Goal: Task Accomplishment & Management: Manage account settings

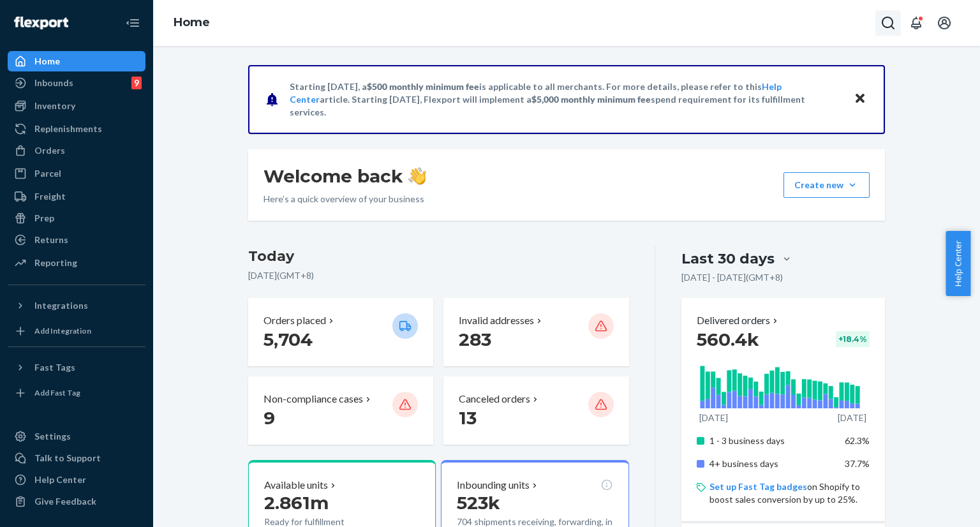
click at [881, 21] on icon "Open Search Box" at bounding box center [888, 22] width 15 height 15
click at [818, 22] on input "Search Input" at bounding box center [794, 23] width 157 height 13
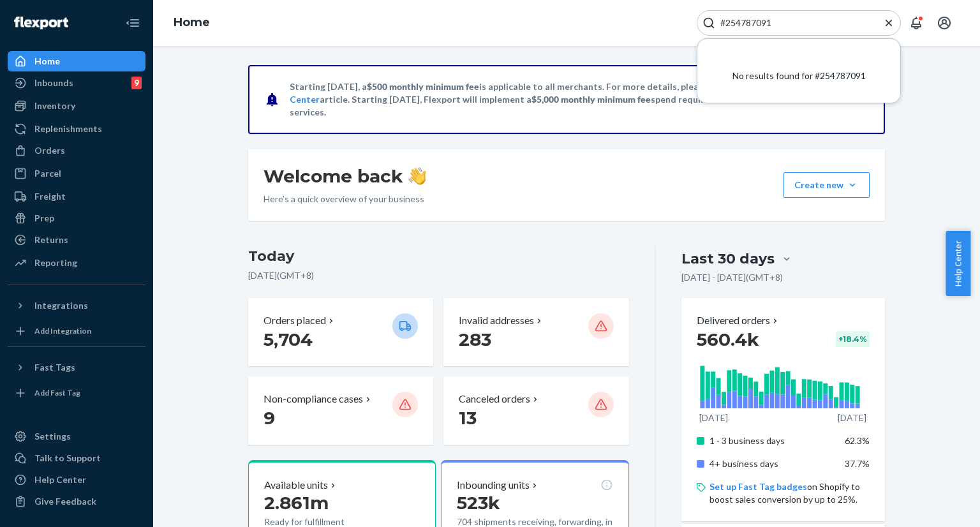
type input "#254787091"
drag, startPoint x: 889, startPoint y: 22, endPoint x: 837, endPoint y: 19, distance: 51.2
click at [883, 20] on icon "Close Search" at bounding box center [889, 23] width 13 height 13
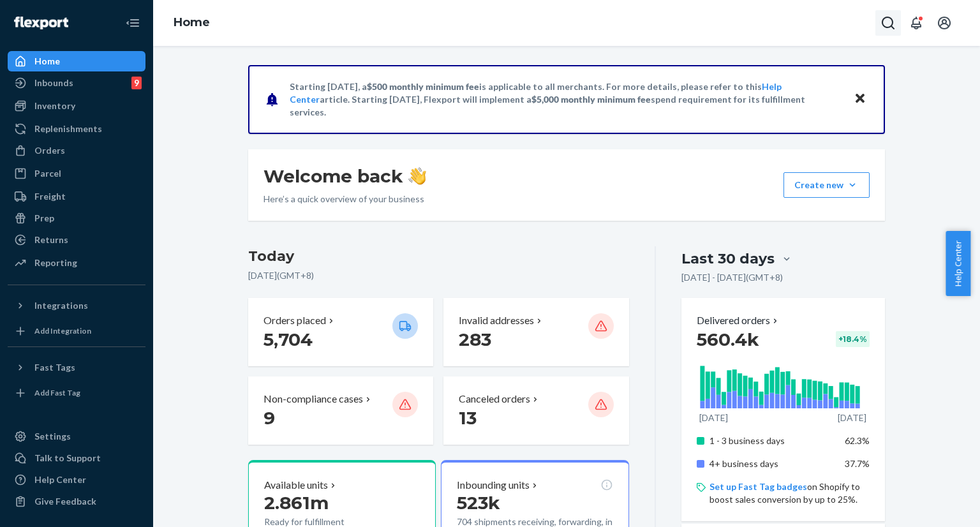
click at [881, 21] on icon "Open Search Box" at bounding box center [888, 22] width 15 height 15
click at [799, 24] on input "Search Input" at bounding box center [794, 23] width 157 height 13
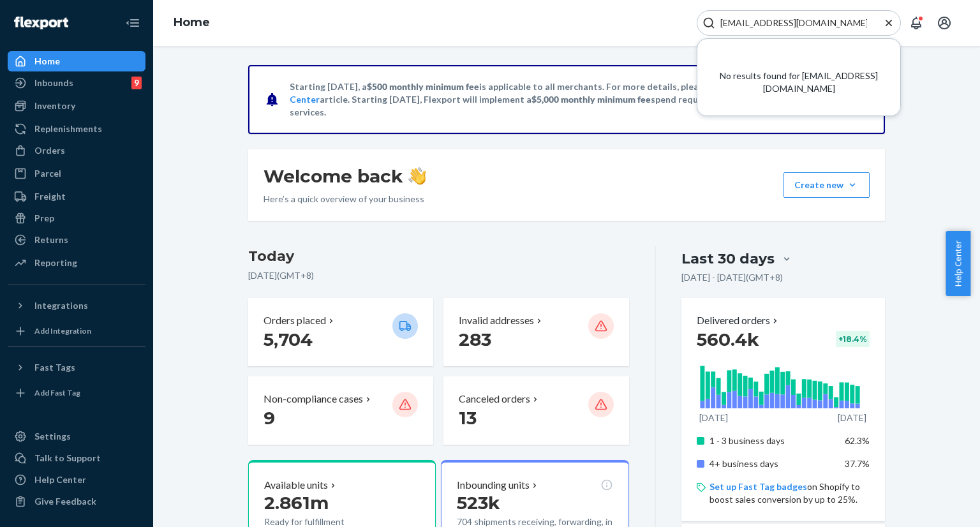
type input "[EMAIL_ADDRESS][DOMAIN_NAME]"
click at [891, 22] on icon "Close Search" at bounding box center [889, 23] width 13 height 13
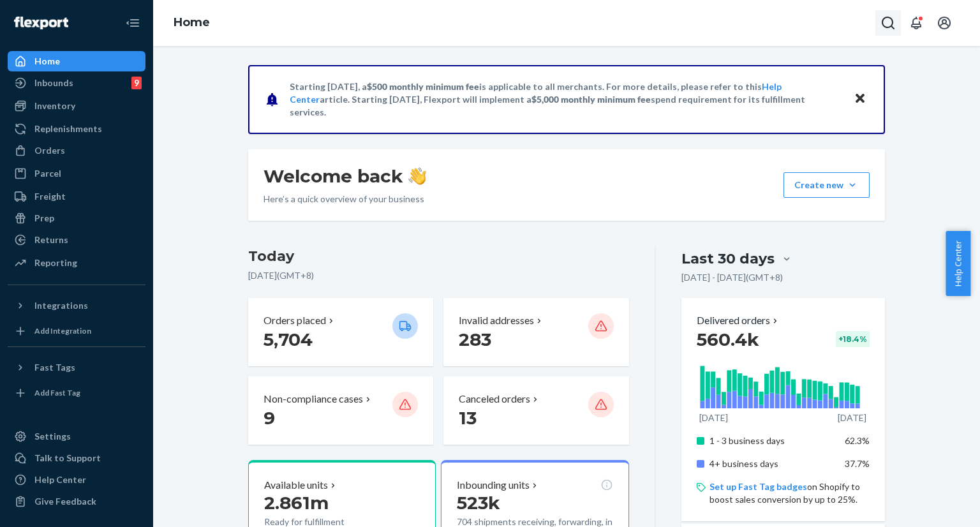
click at [881, 26] on icon "Open Search Box" at bounding box center [888, 22] width 15 height 15
click at [834, 26] on input "Search Input" at bounding box center [794, 23] width 157 height 13
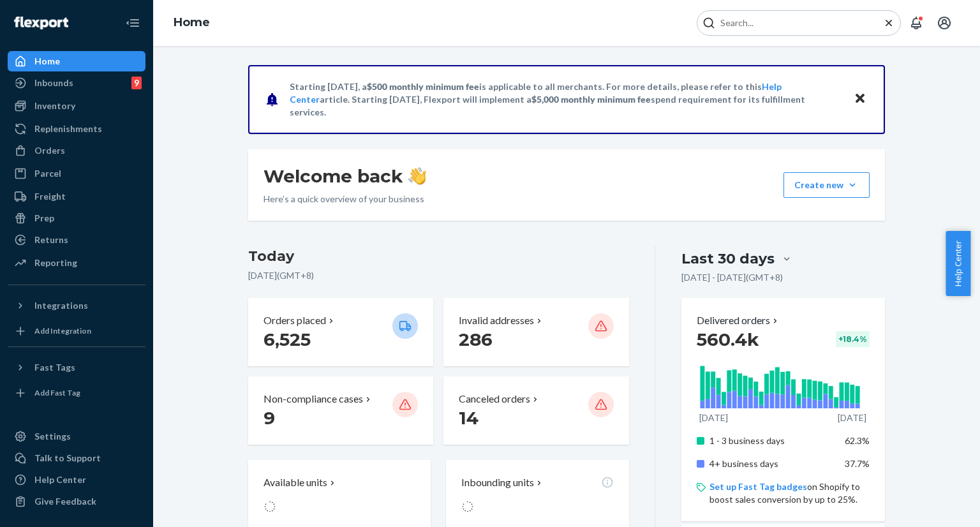
click at [843, 25] on input "Search Input" at bounding box center [794, 23] width 157 height 13
type input "#254787091"
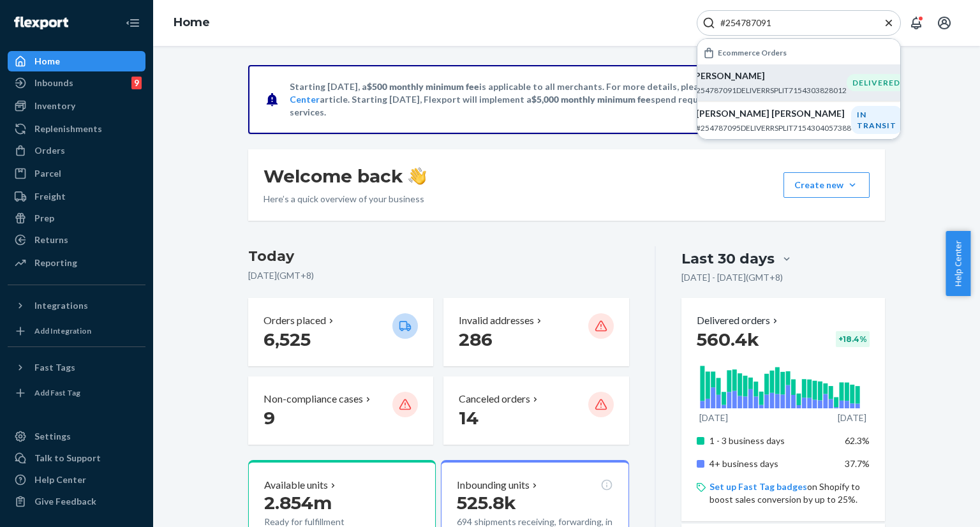
click at [788, 87] on p "#254787091DELIVERRSPLIT7154303828012" at bounding box center [769, 90] width 155 height 11
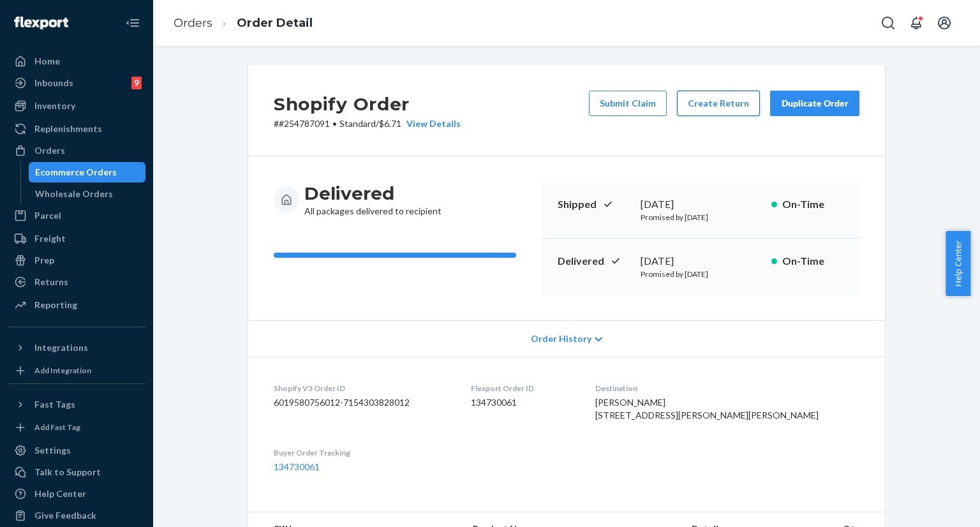
click at [711, 104] on button "Create Return" at bounding box center [718, 104] width 83 height 26
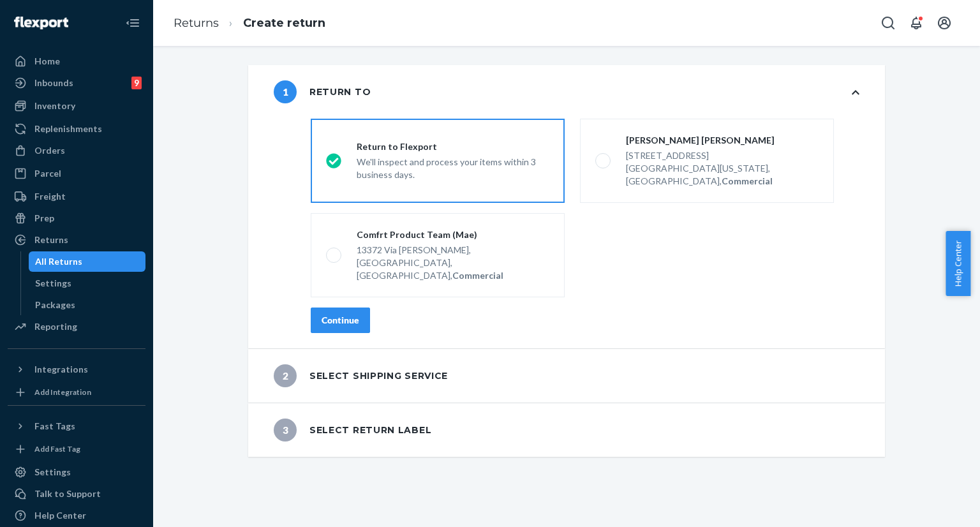
click at [333, 314] on div "Continue" at bounding box center [341, 320] width 38 height 13
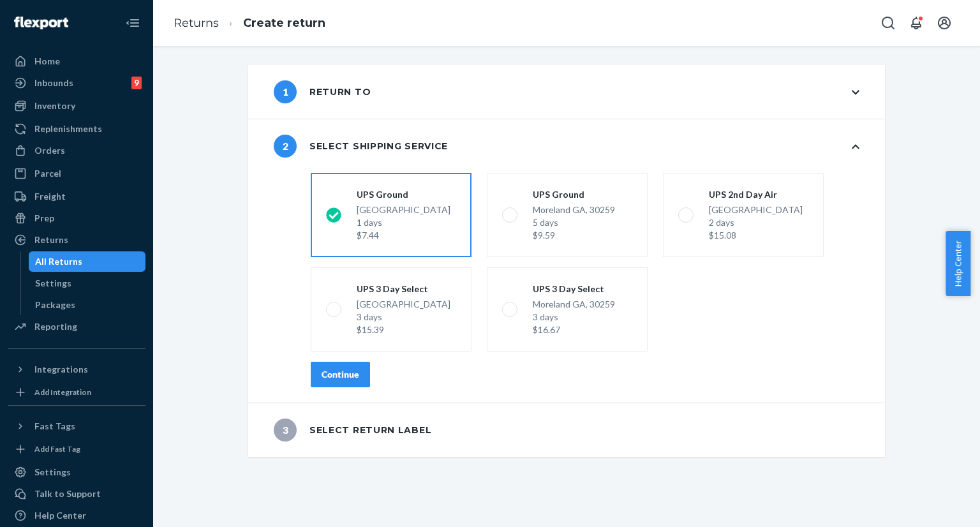
click at [337, 378] on div "Continue" at bounding box center [341, 374] width 38 height 13
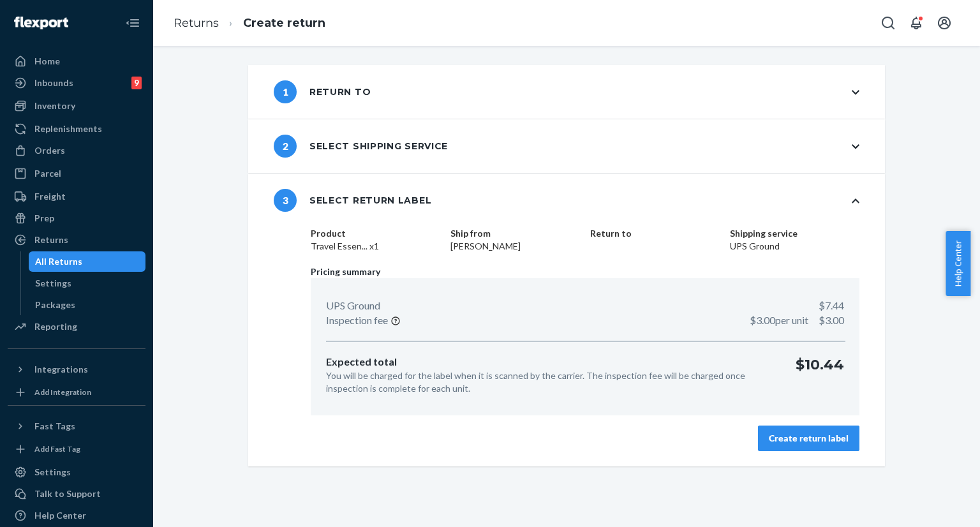
click at [792, 439] on div "Create return label" at bounding box center [809, 438] width 80 height 13
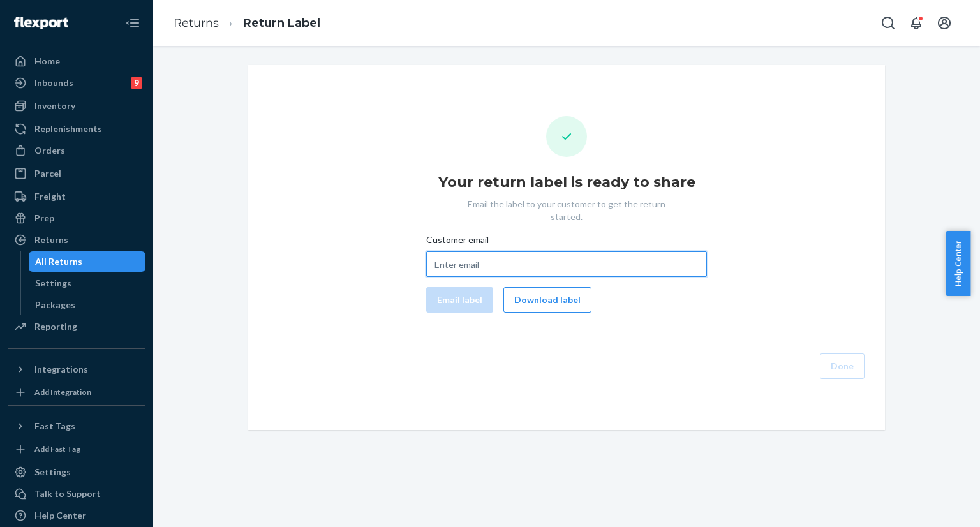
click at [505, 251] on input "Customer email" at bounding box center [566, 264] width 281 height 26
paste input "[EMAIL_ADDRESS][DOMAIN_NAME]"
type input "[EMAIL_ADDRESS][DOMAIN_NAME]"
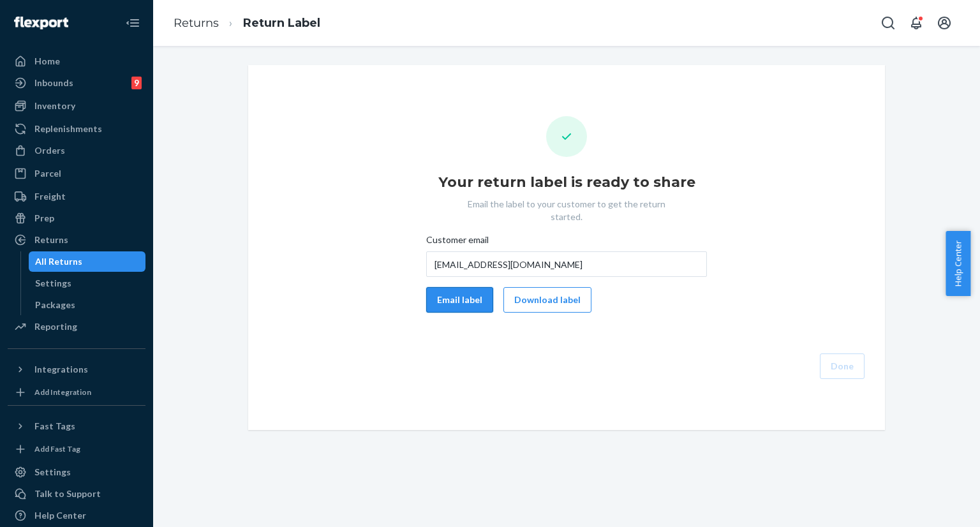
click at [457, 287] on button "Email label" at bounding box center [459, 300] width 67 height 26
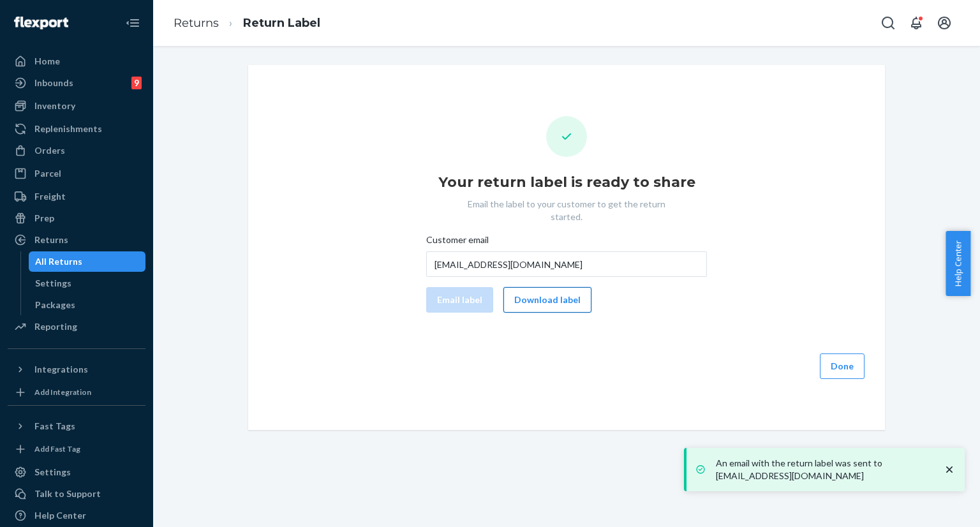
click at [543, 287] on button "Download label" at bounding box center [548, 300] width 88 height 26
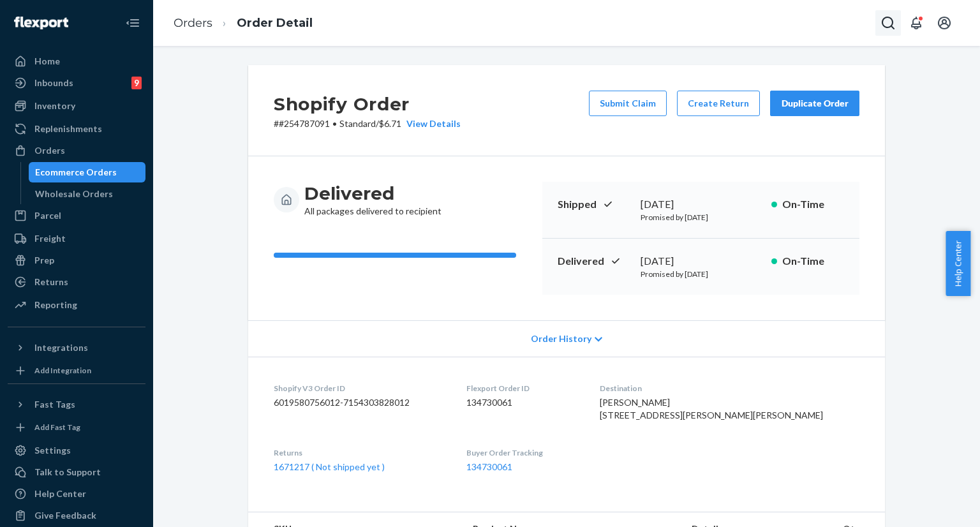
click at [896, 29] on button "Open Search Box" at bounding box center [889, 23] width 26 height 26
click at [825, 27] on input "Search Input" at bounding box center [794, 23] width 157 height 13
click at [800, 20] on input "Search Input" at bounding box center [794, 23] width 157 height 13
paste input "#254787091"
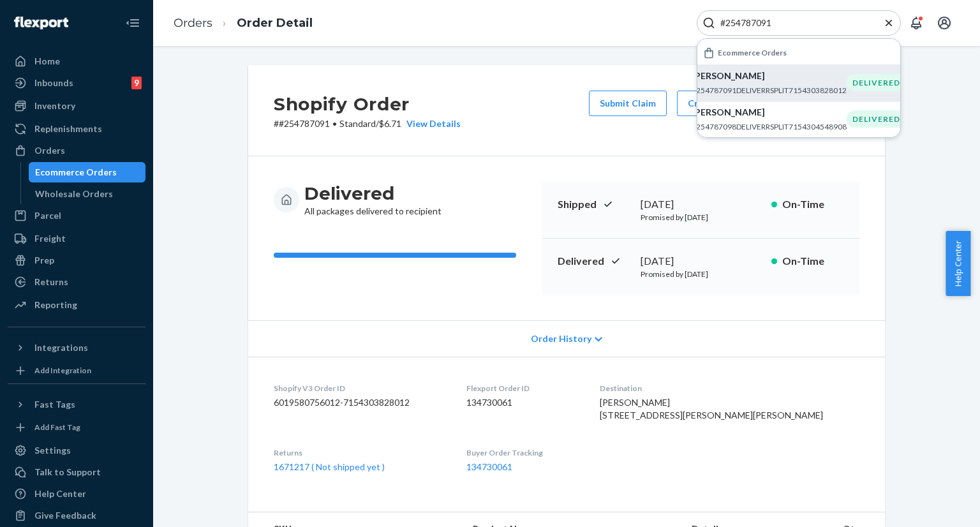
type input "#254787091"
click at [754, 85] on p "#254787091DELIVERRSPLIT7154303828012" at bounding box center [769, 90] width 155 height 11
click at [743, 79] on p "[PERSON_NAME]" at bounding box center [769, 76] width 155 height 13
click at [439, 148] on div "Shopify Order # #254787091 • Standard / $6.71 View Details Submit Claim Create …" at bounding box center [566, 110] width 637 height 91
click at [476, 98] on div "Shopify Order # #254787091 • Standard / $6.71 View Details Submit Claim Create …" at bounding box center [566, 110] width 637 height 91
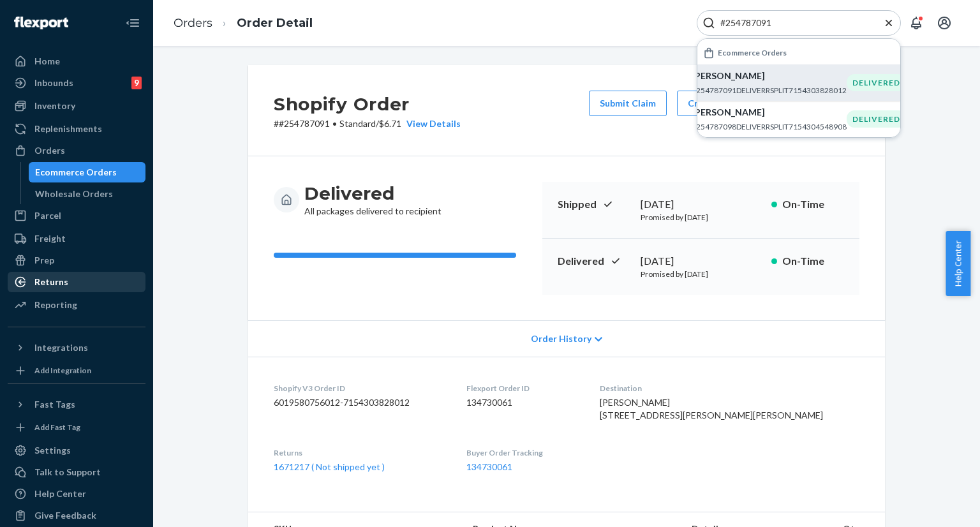
click at [100, 279] on div "Returns" at bounding box center [76, 282] width 135 height 18
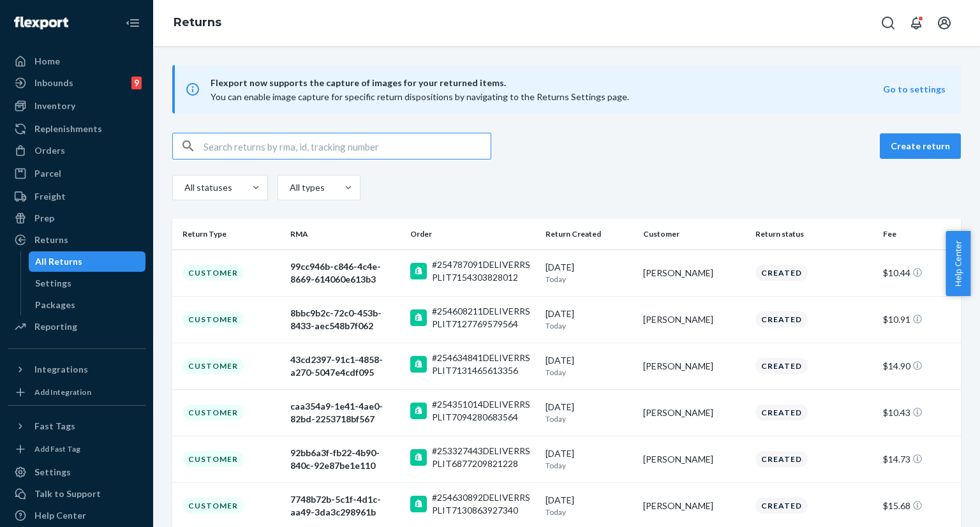
click at [350, 148] on input "text" at bounding box center [347, 146] width 287 height 26
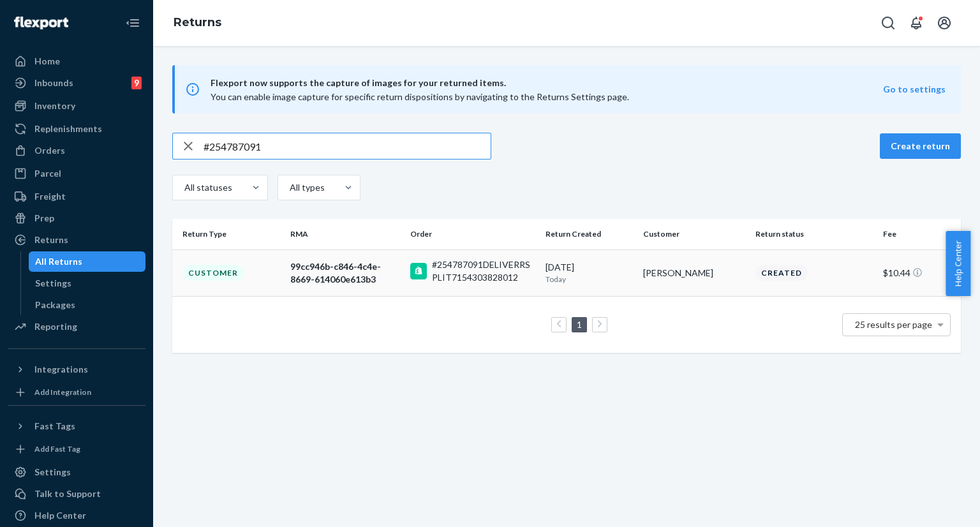
type input "#254787091"
click at [255, 280] on td "Customer" at bounding box center [228, 273] width 113 height 47
